Goal: Transaction & Acquisition: Purchase product/service

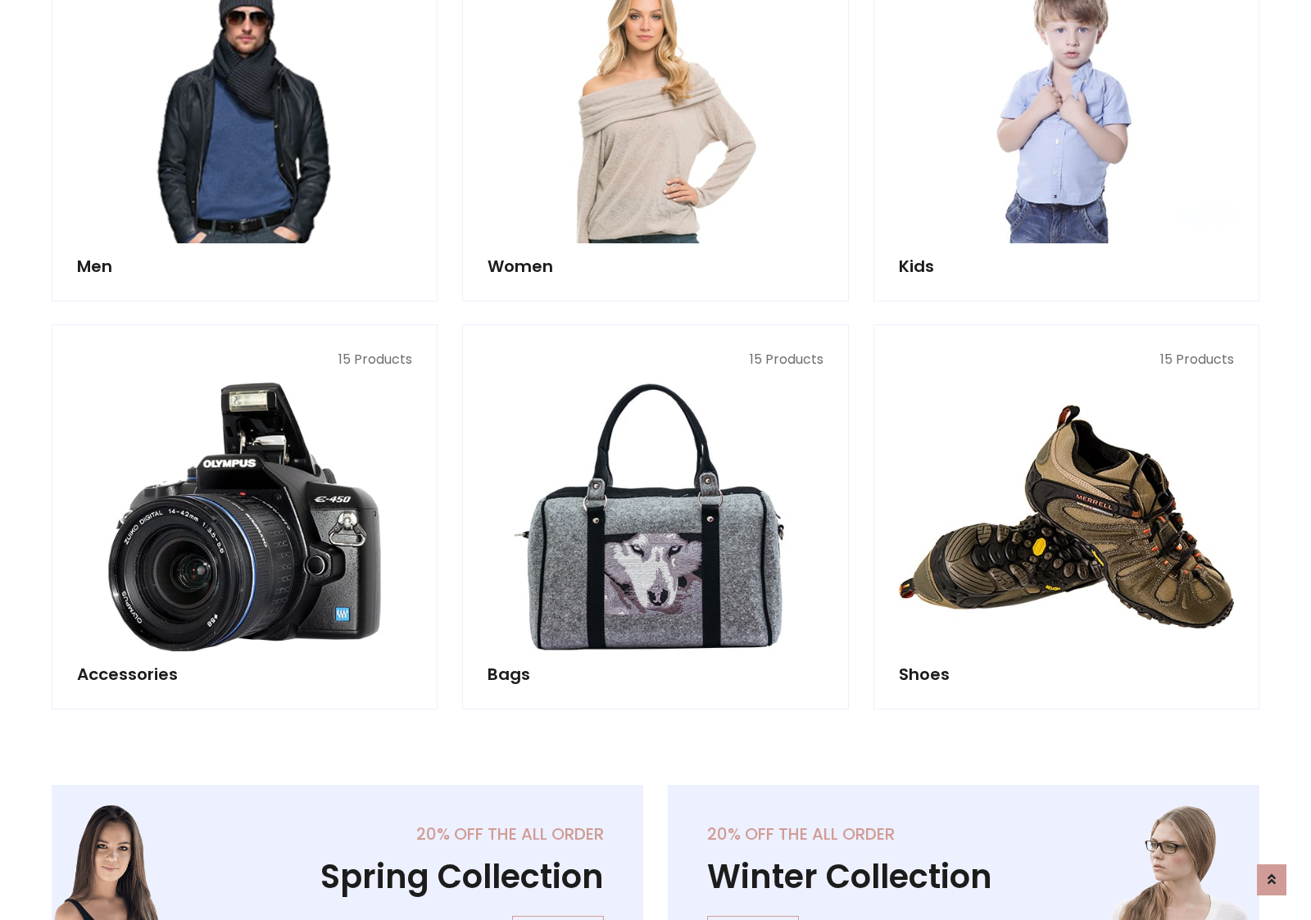
scroll to position [548, 0]
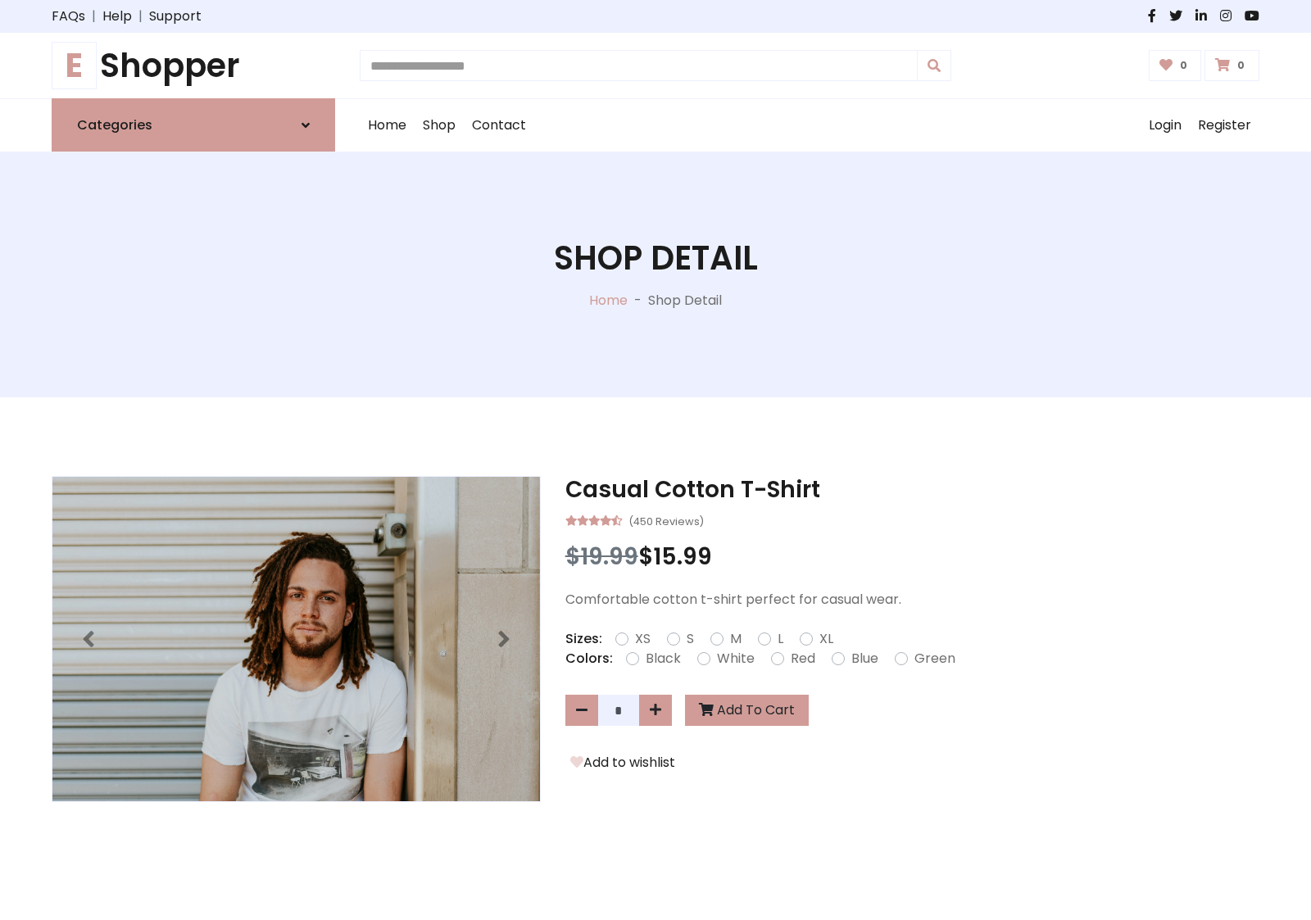
click at [193, 66] on h1 "E Shopper" at bounding box center [193, 65] width 283 height 39
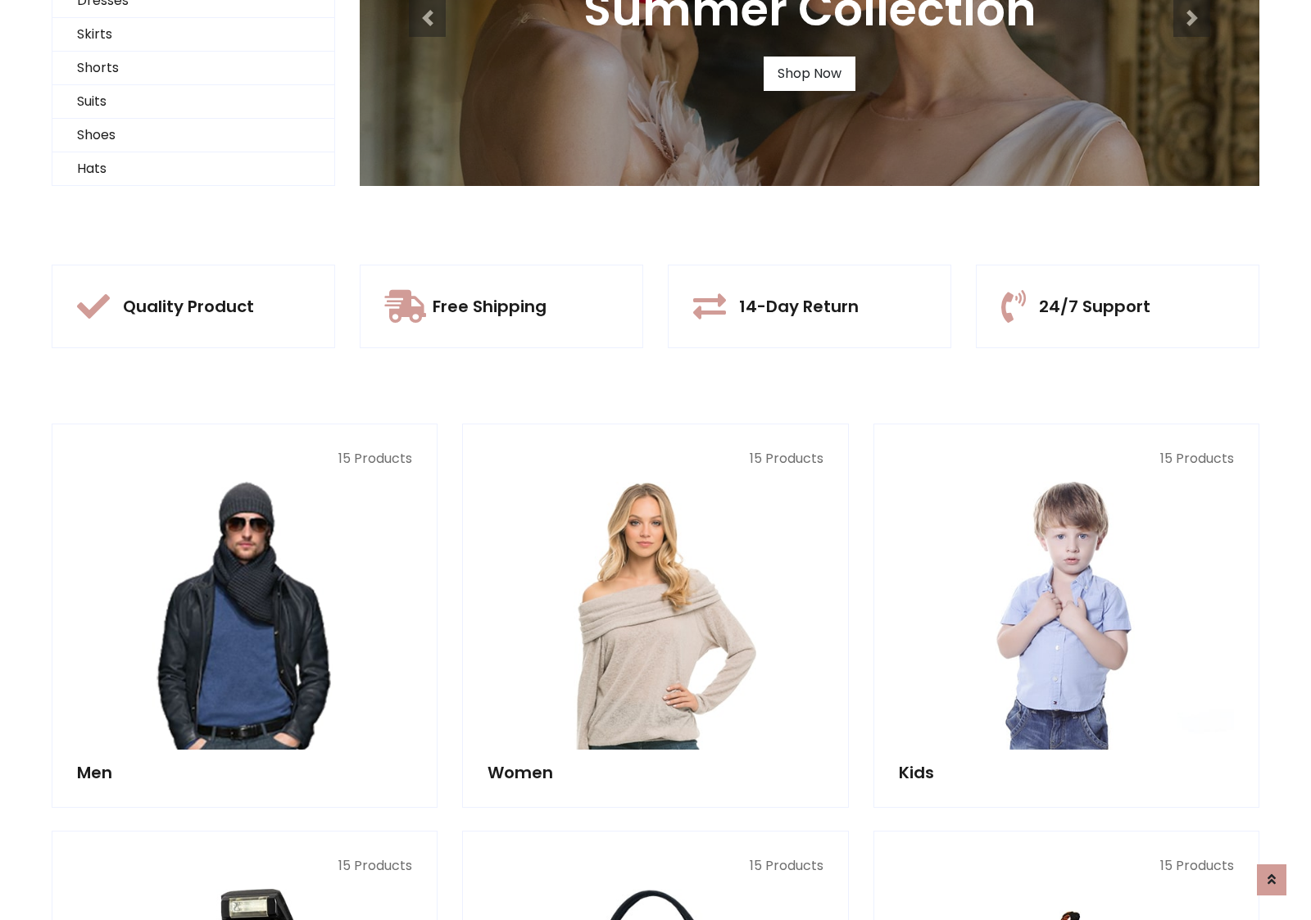
scroll to position [158, 0]
